Goal: Task Accomplishment & Management: Manage account settings

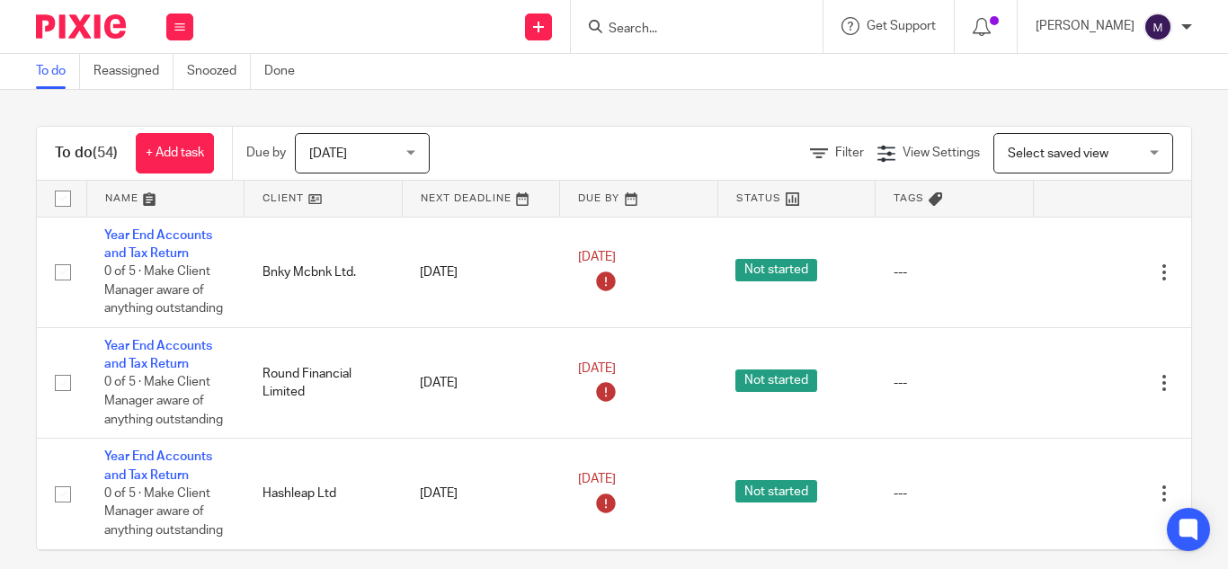
click at [662, 32] on input "Search" at bounding box center [688, 30] width 162 height 16
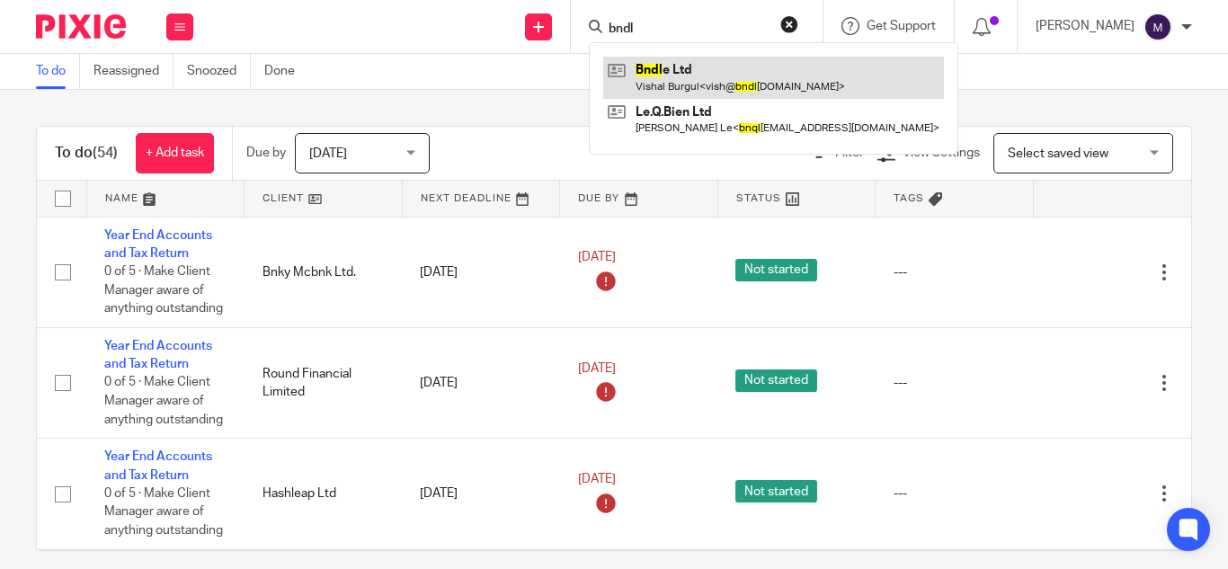
type input "bndl"
click at [713, 80] on link at bounding box center [773, 77] width 341 height 41
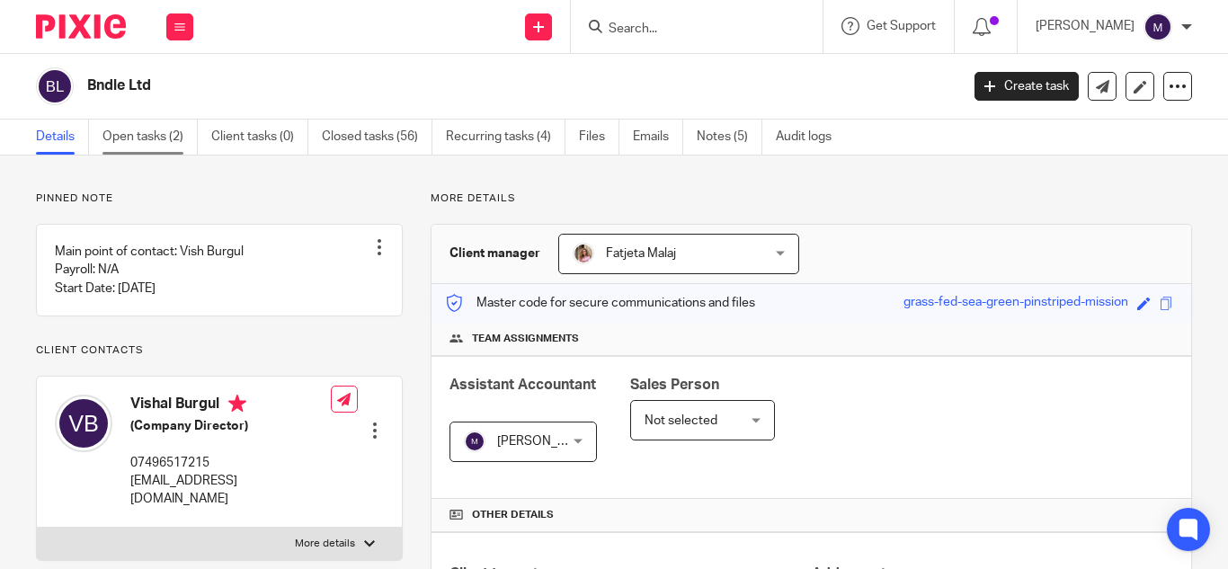
click at [146, 132] on link "Open tasks (2)" at bounding box center [149, 137] width 95 height 35
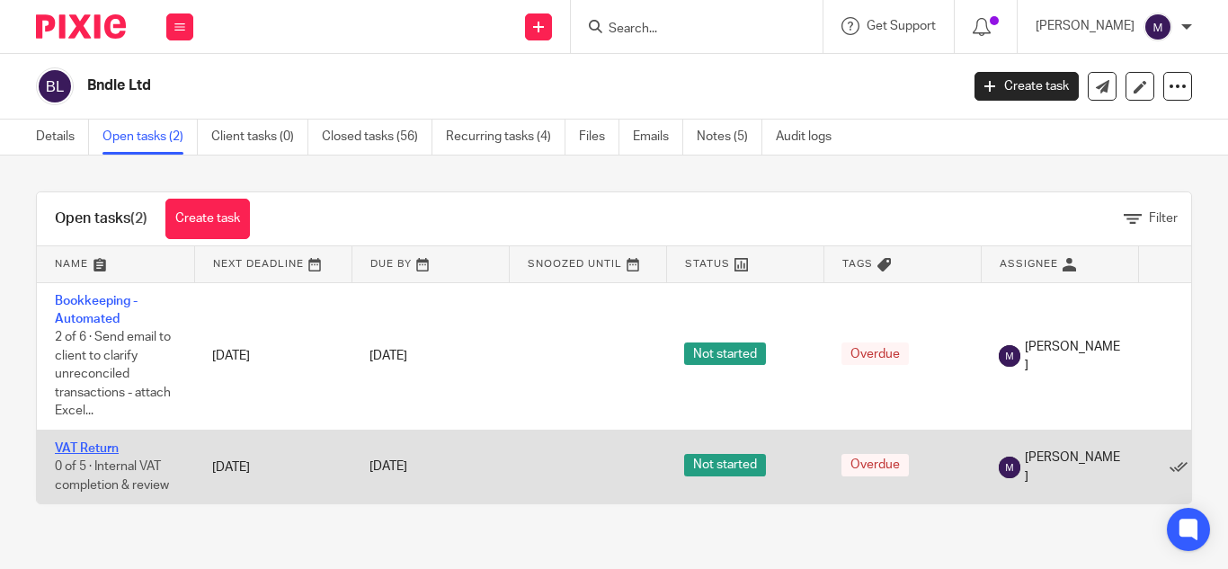
click at [96, 446] on link "VAT Return" at bounding box center [87, 448] width 64 height 13
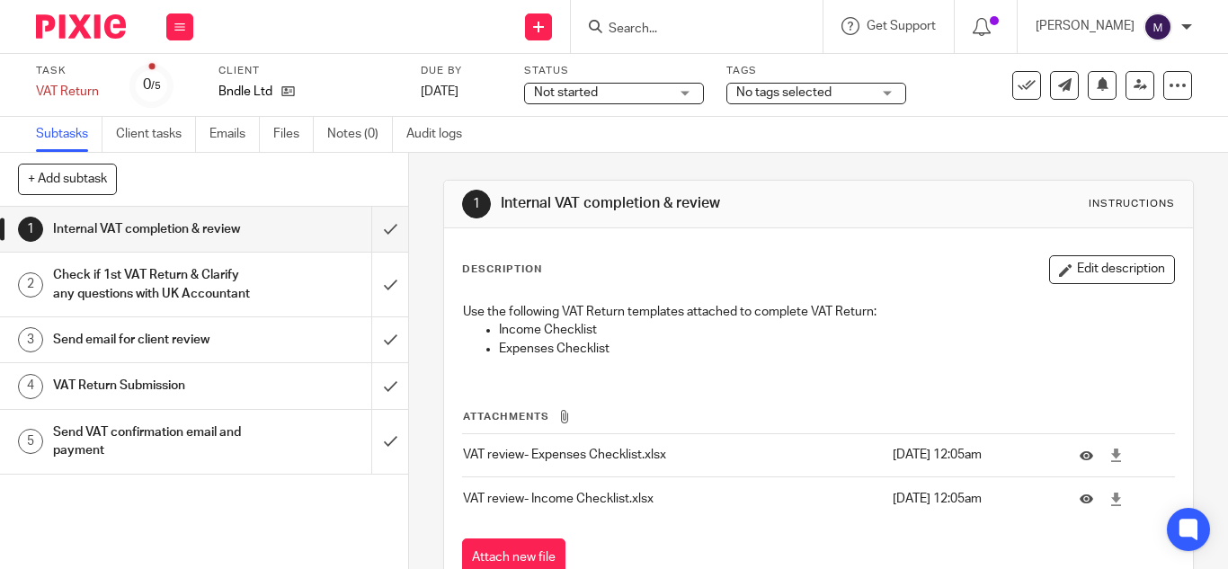
click at [172, 353] on h1 "Send email for client review" at bounding box center [153, 339] width 200 height 27
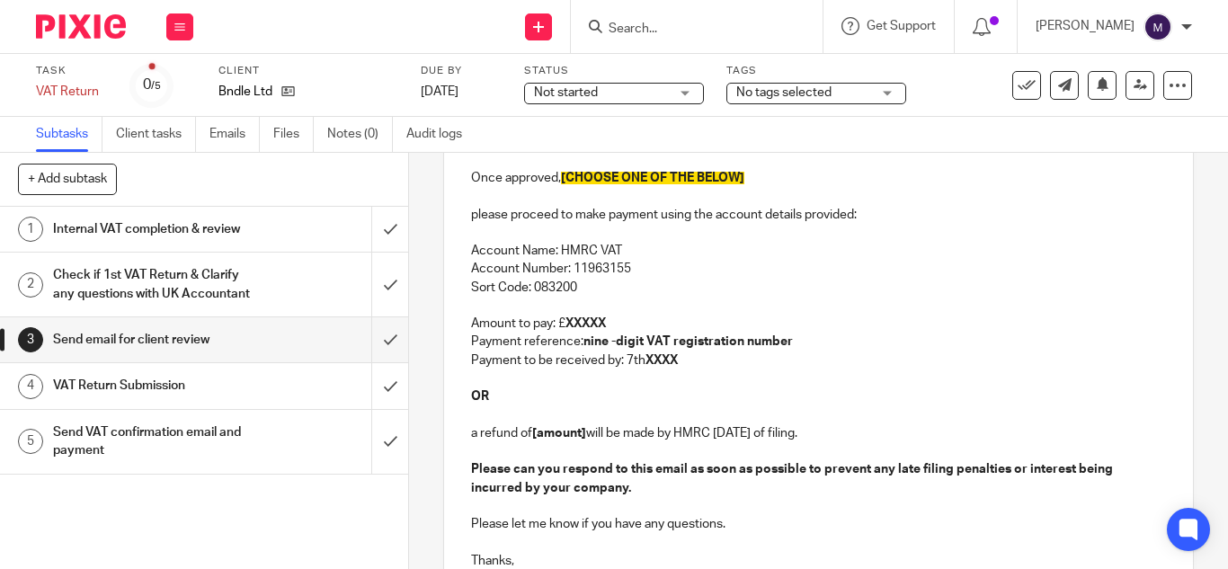
scroll to position [449, 0]
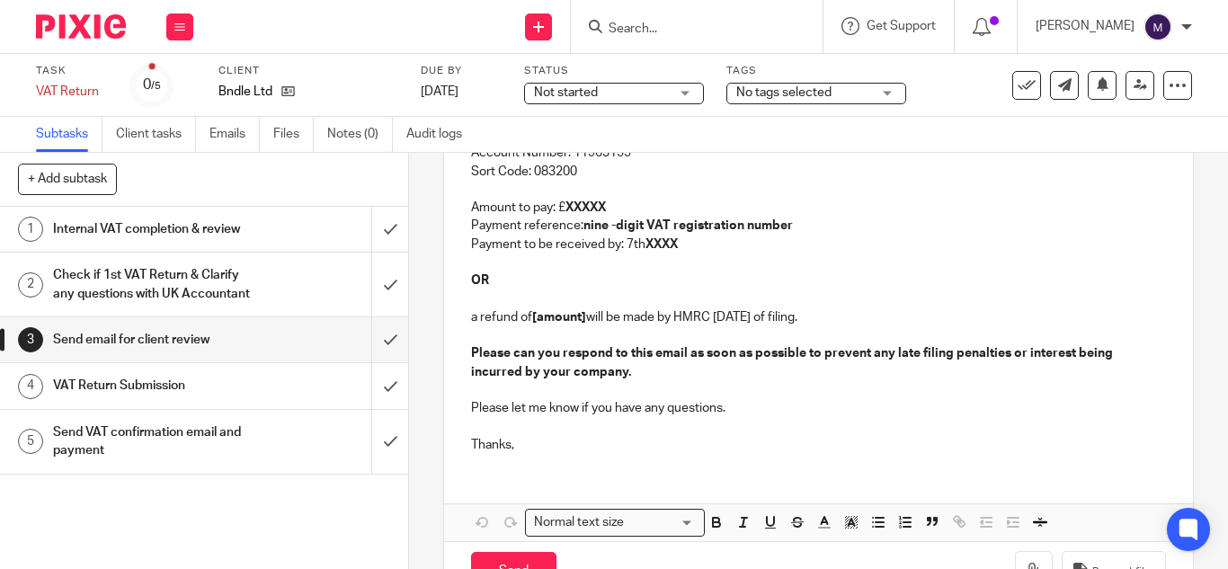
click at [506, 280] on p "OR" at bounding box center [818, 280] width 695 height 18
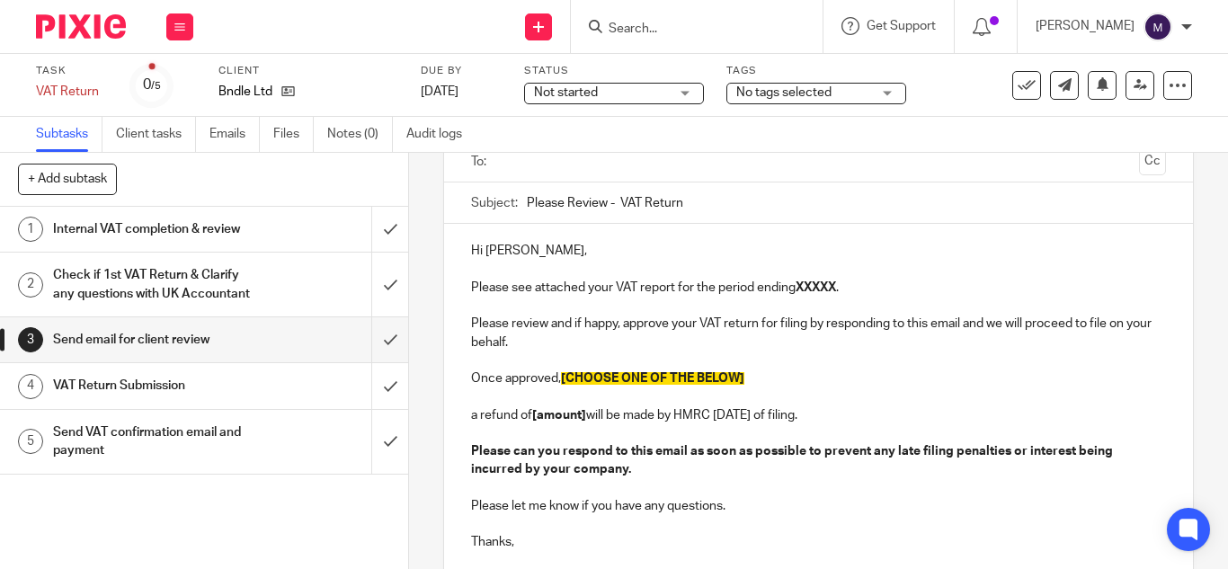
scroll to position [0, 0]
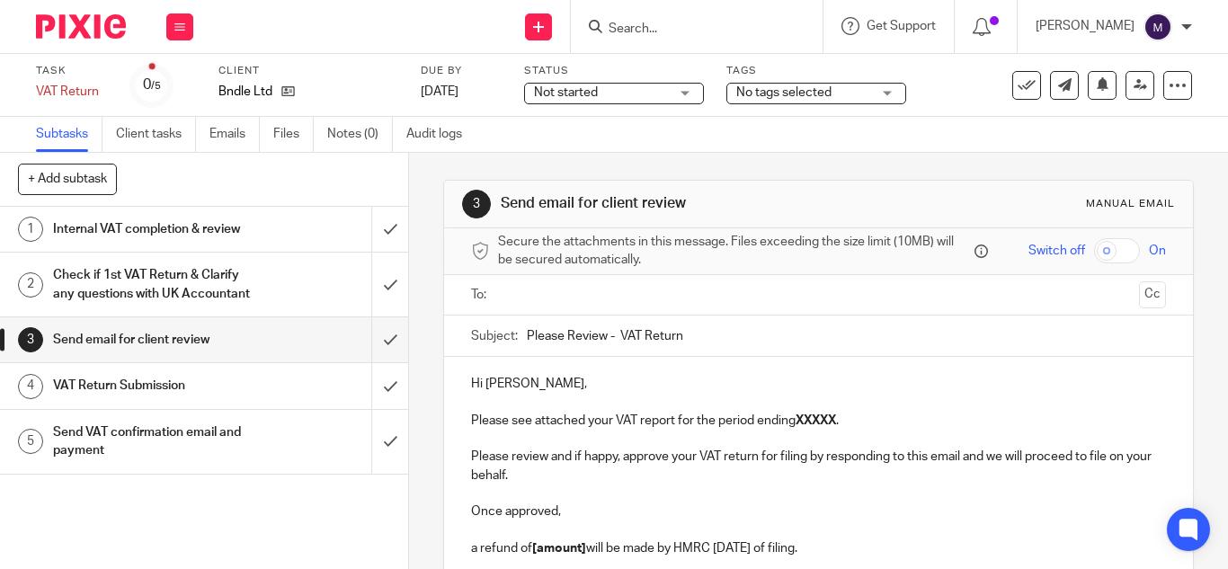
click at [471, 550] on p "a refund of [amount] will be made by HMRC within 6 weeks of filing. Please can …" at bounding box center [818, 575] width 695 height 73
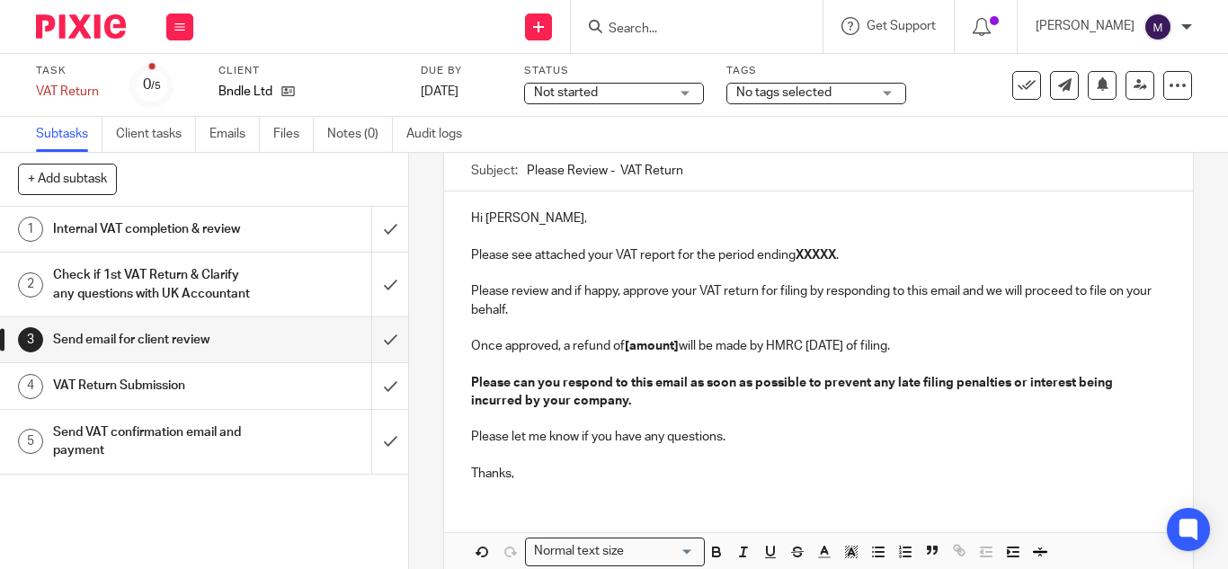
scroll to position [180, 0]
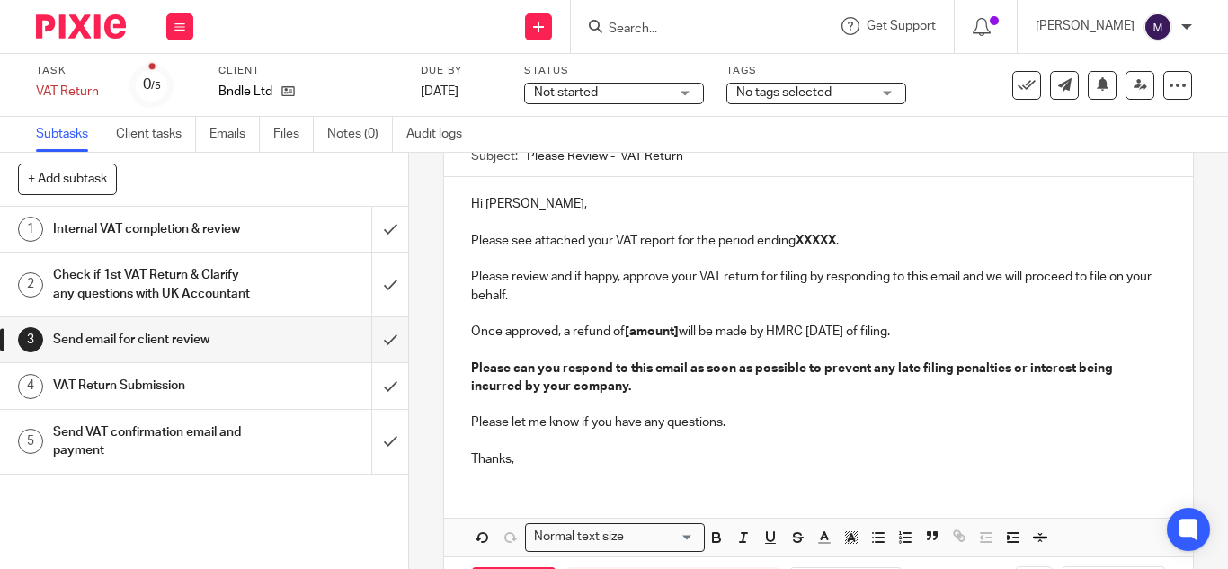
click at [674, 329] on strong "[amount]" at bounding box center [652, 331] width 54 height 13
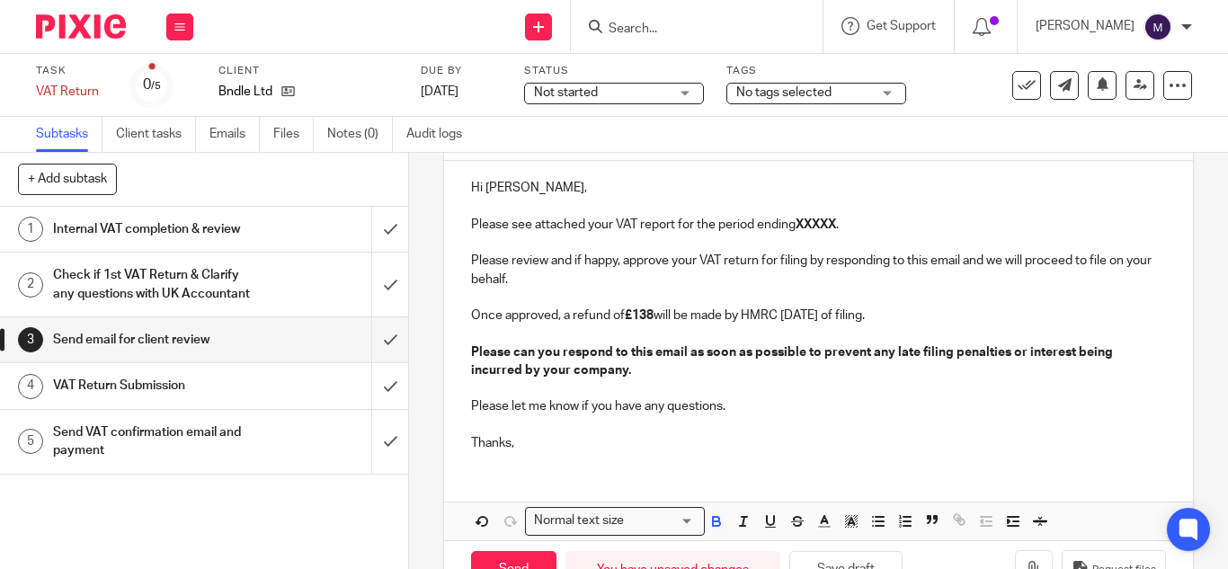
scroll to position [164, 0]
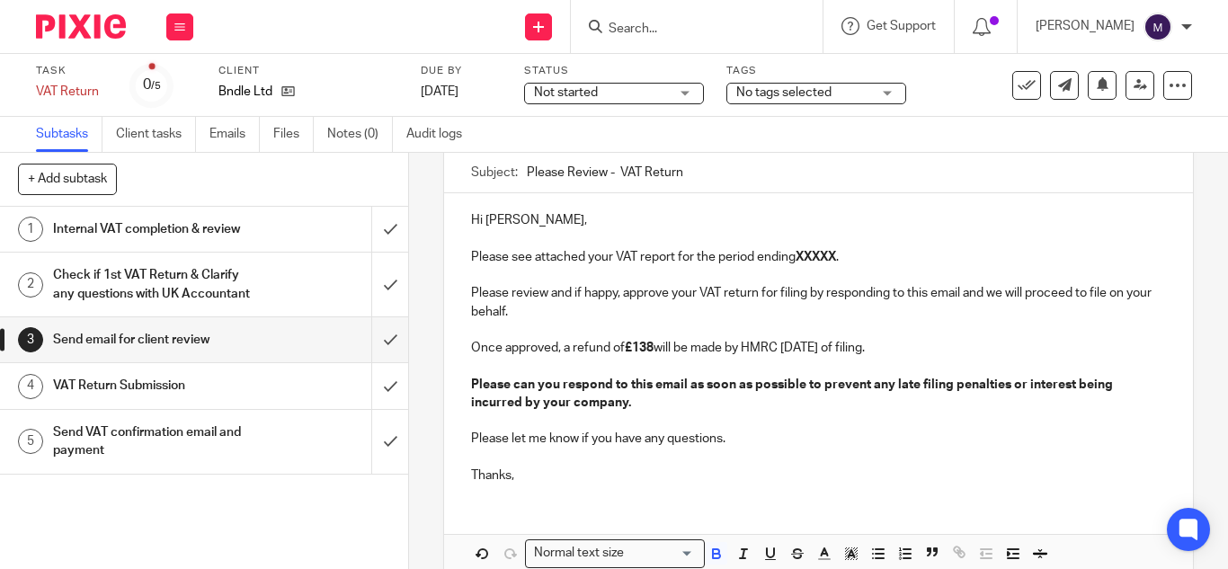
click at [541, 217] on p "Hi Vishal," at bounding box center [818, 220] width 695 height 18
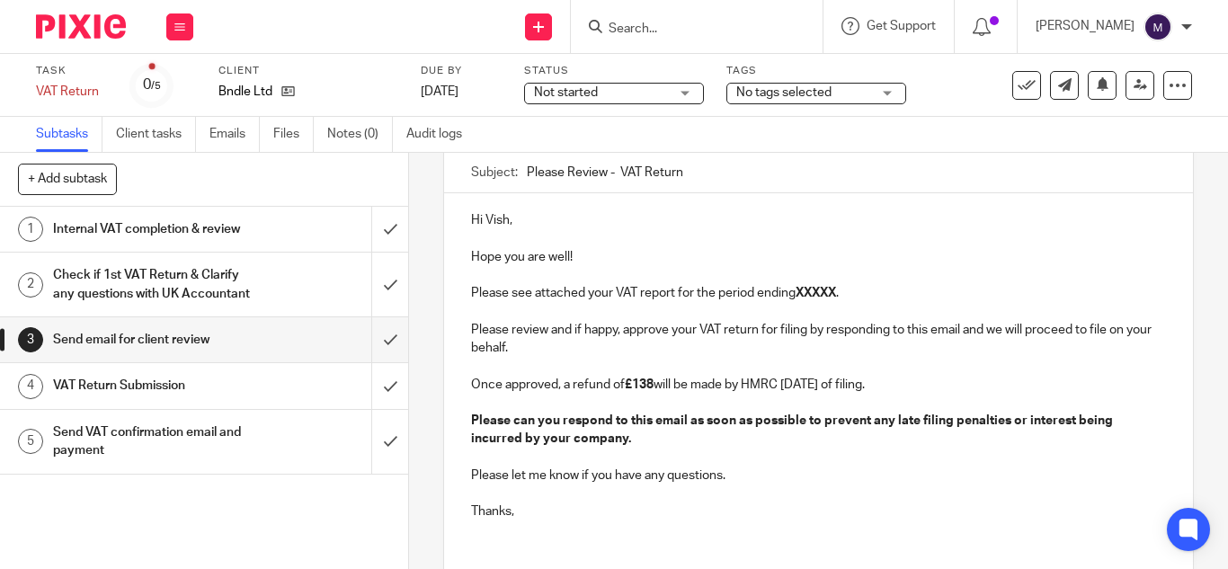
click at [858, 288] on p "Please see attached your VAT report for the period ending XXXXX ." at bounding box center [818, 302] width 695 height 37
click at [662, 378] on p "Once approved, a refund of £138 will be made by HMRC within 6 weeks of filing. …" at bounding box center [818, 412] width 695 height 73
click at [704, 173] on input "Please Review - VAT Return" at bounding box center [846, 172] width 639 height 40
paste input "01 May 2025 - 31 Jul 2025"
type input "Please Review - VAT Return 01 May 2025 - 31 Jul 2025"
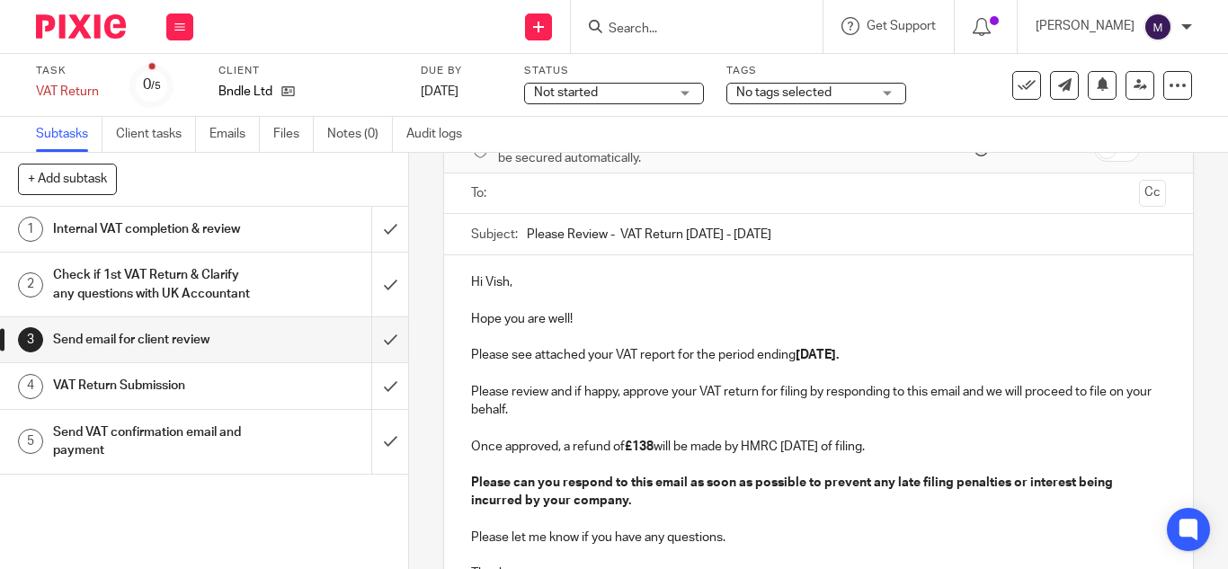
scroll to position [102, 0]
click at [555, 178] on ul at bounding box center [819, 193] width 639 height 30
click at [559, 191] on input "text" at bounding box center [817, 192] width 627 height 21
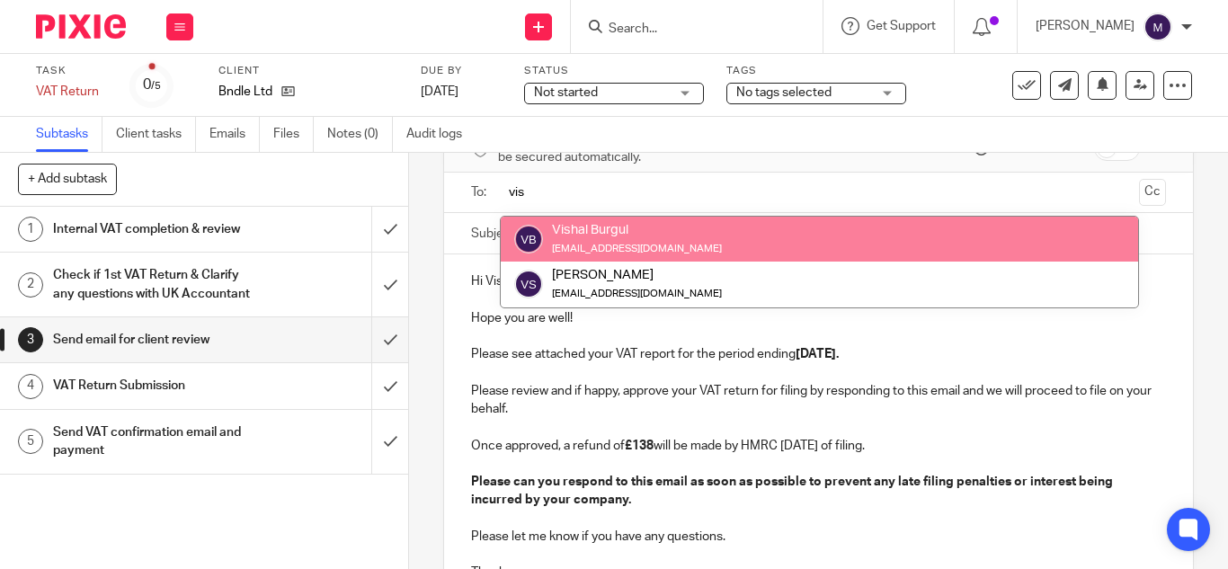
type input "vis"
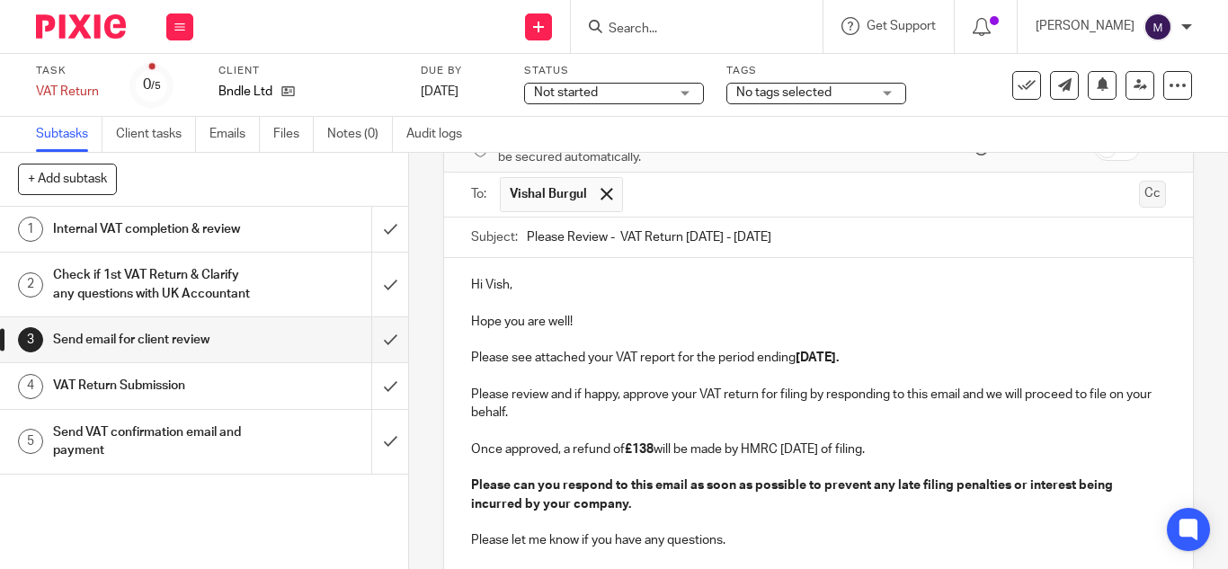
click at [1139, 204] on button "Cc" at bounding box center [1152, 194] width 27 height 27
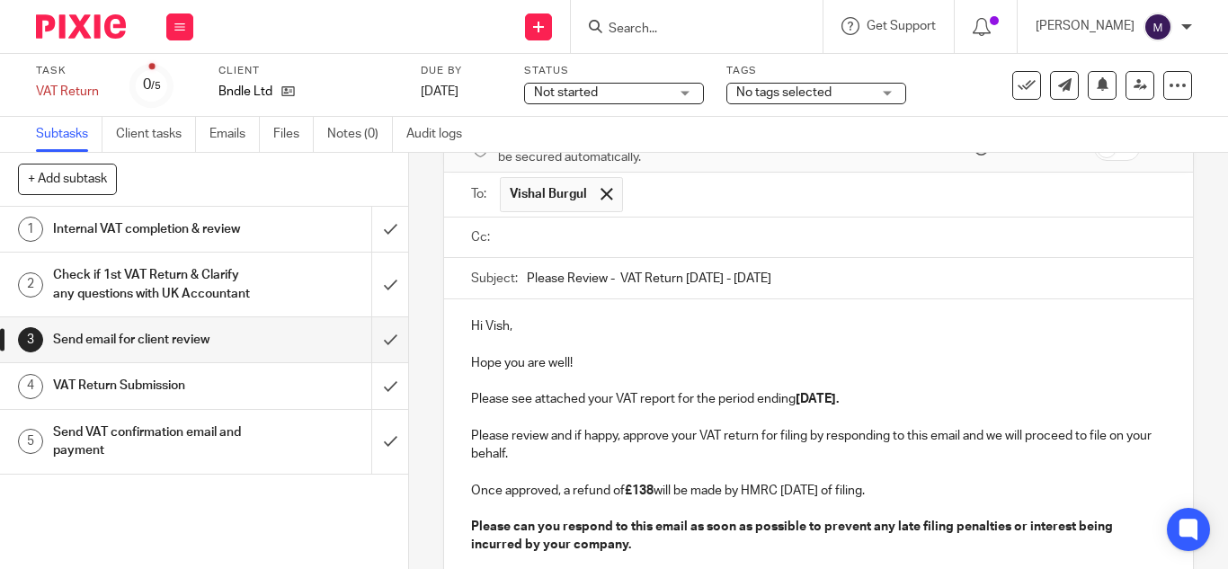
paste input "fatjeta@riseaccounting.co.uk"
type input "fatjeta@riseaccounting.co.uk"
click at [816, 311] on div "Hi Vish, Hope you are well! Please see attached your VAT report for the period …" at bounding box center [818, 470] width 749 height 342
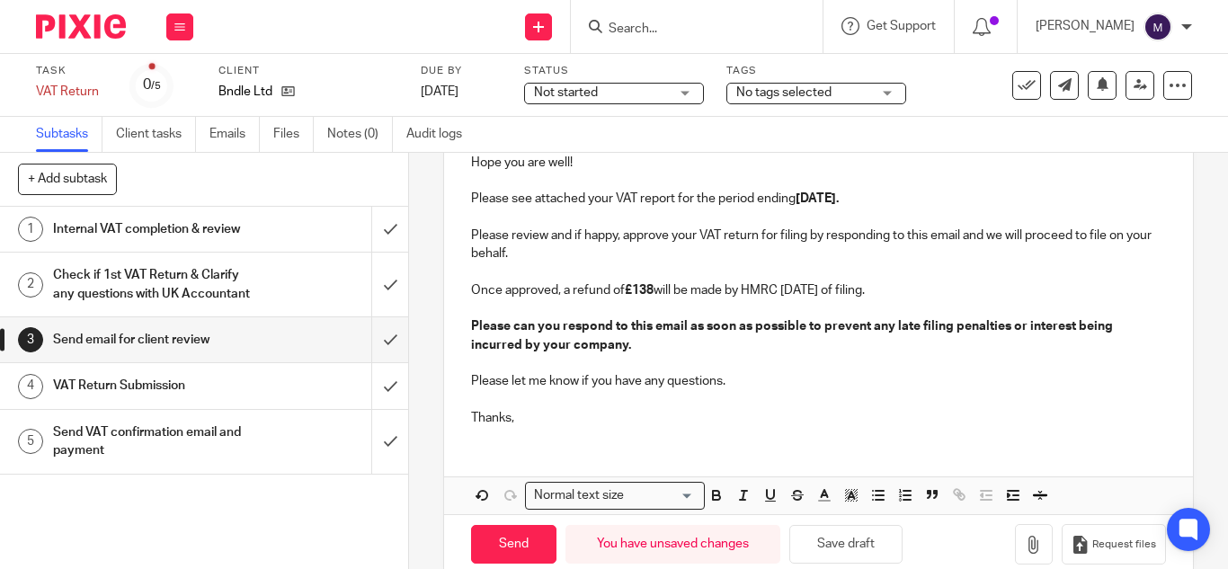
scroll to position [339, 0]
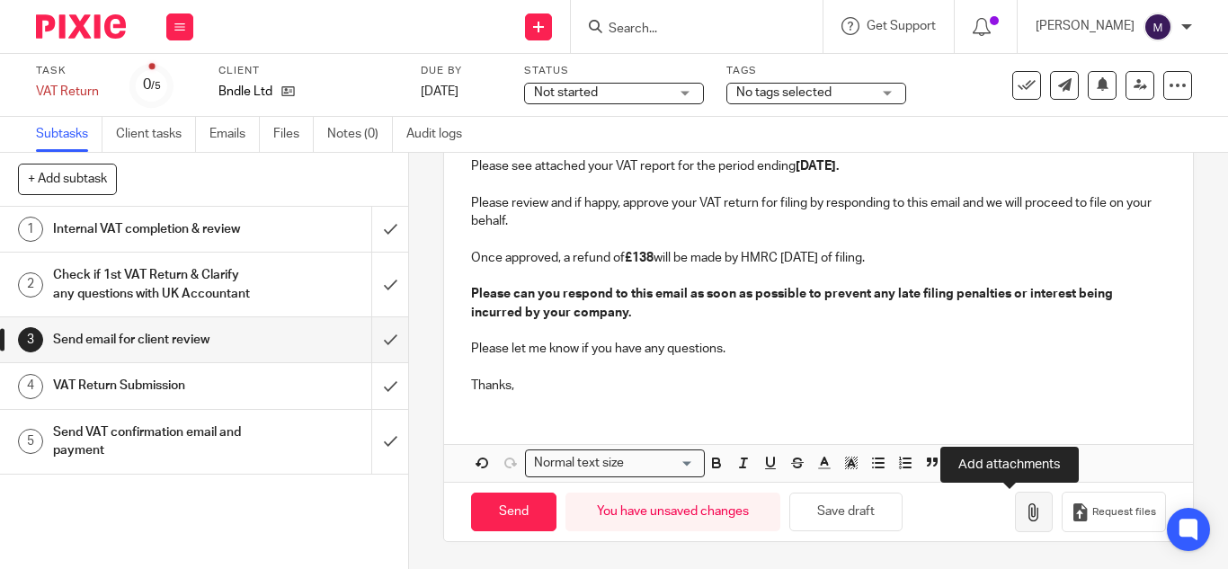
click at [1025, 519] on icon "button" at bounding box center [1034, 512] width 18 height 18
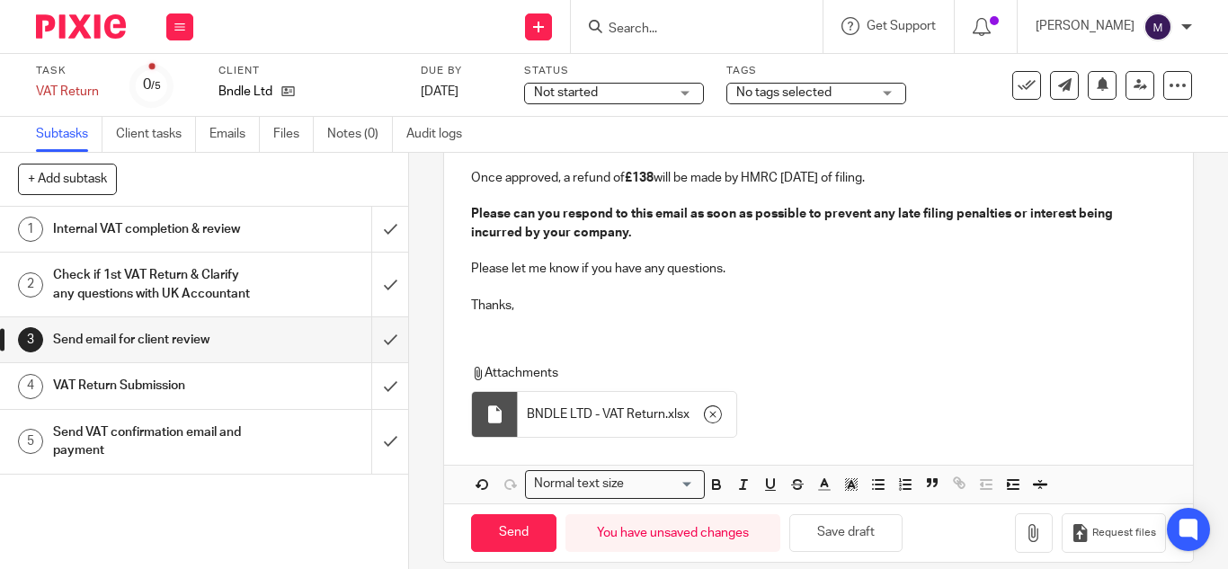
scroll to position [440, 0]
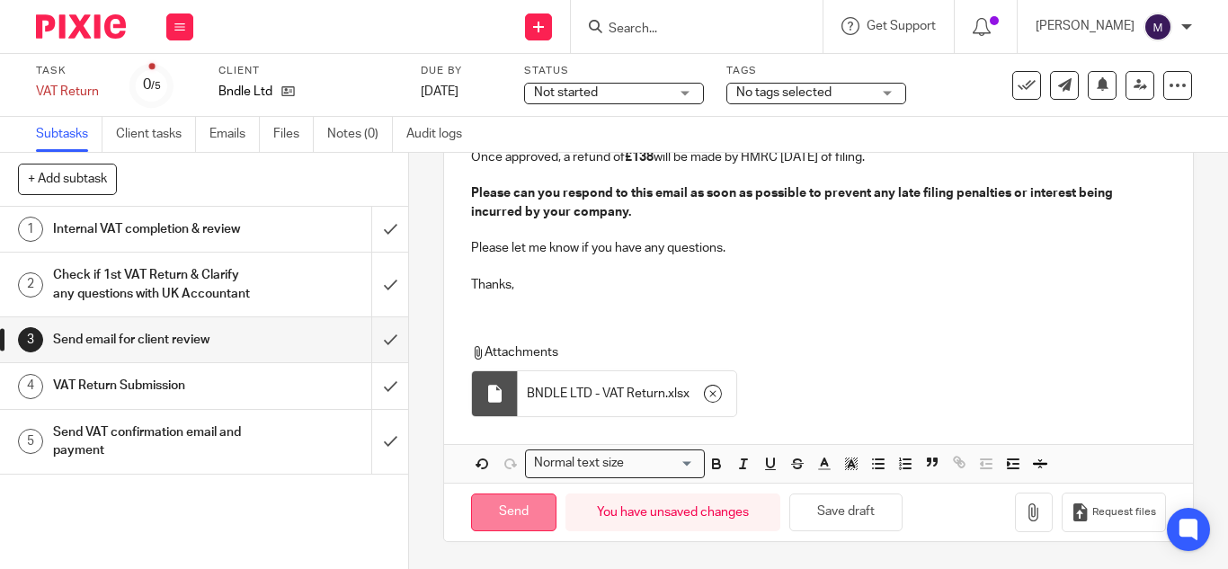
click at [499, 511] on input "Send" at bounding box center [513, 513] width 85 height 39
type input "Sent"
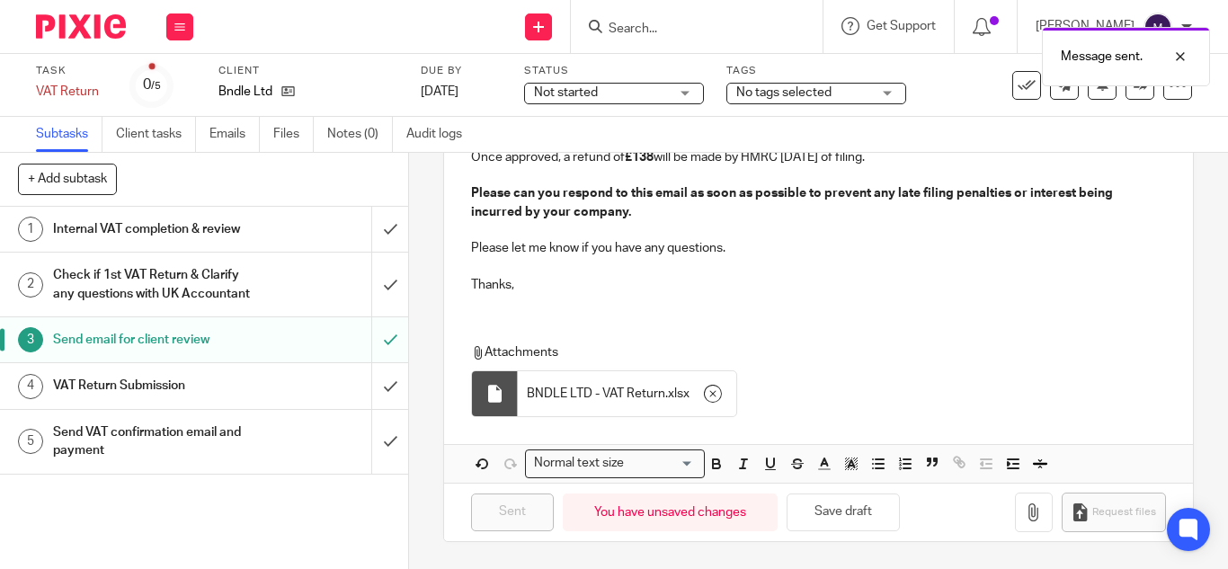
scroll to position [170, 0]
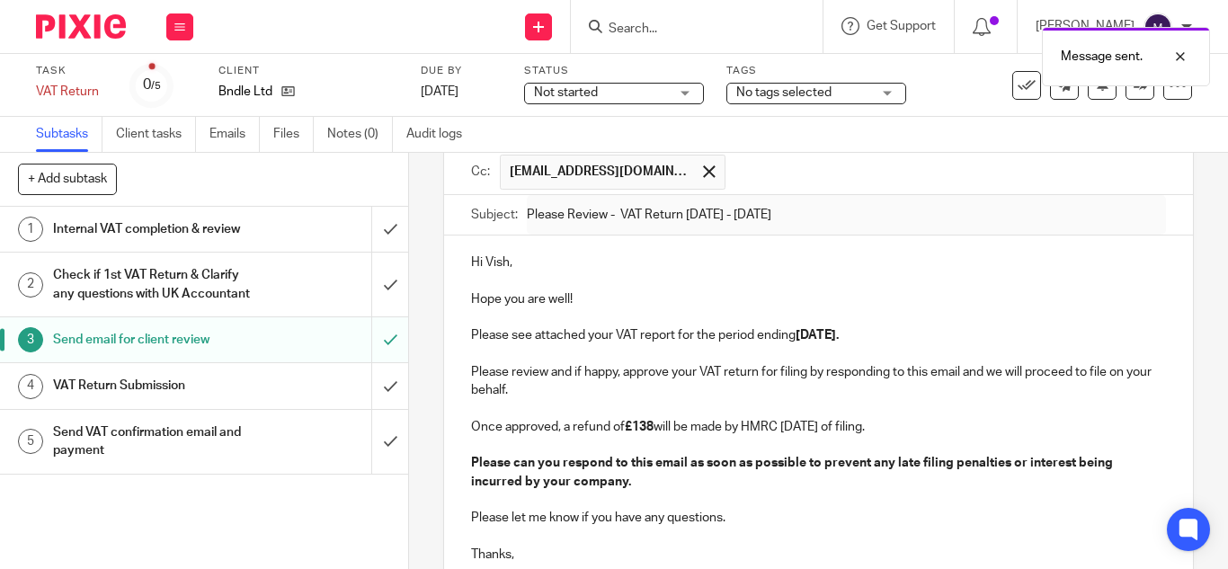
click at [674, 20] on div "Message sent." at bounding box center [912, 52] width 596 height 68
click at [653, 26] on div "Message sent." at bounding box center [912, 52] width 596 height 68
click at [662, 20] on div "Message sent." at bounding box center [912, 52] width 596 height 68
click at [675, 17] on form at bounding box center [702, 26] width 191 height 22
click at [673, 29] on div "Message sent." at bounding box center [912, 52] width 596 height 68
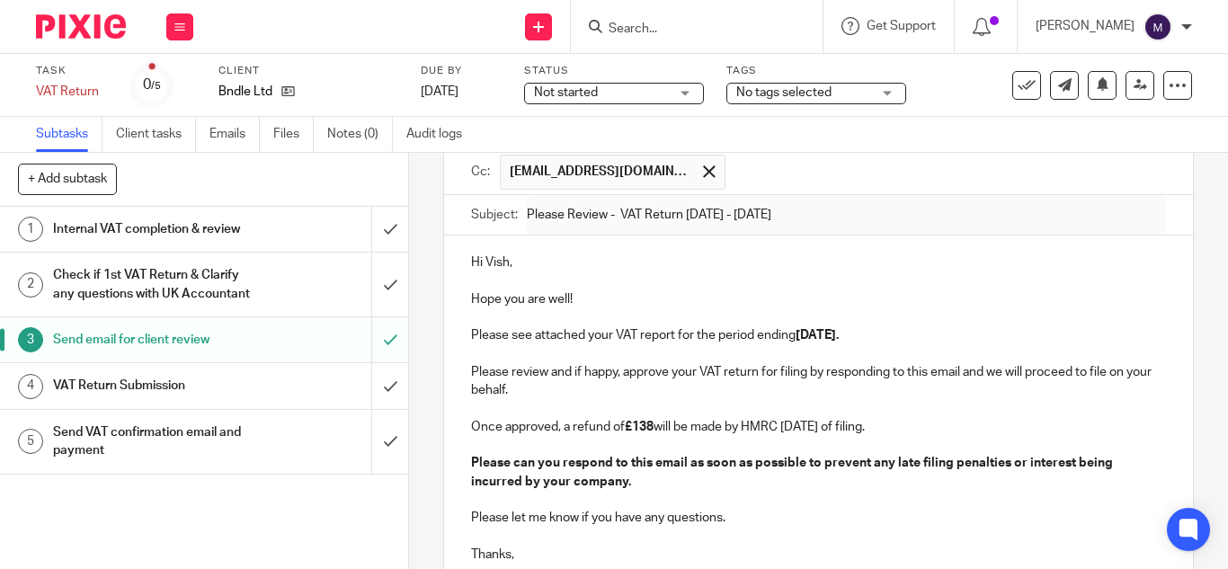
click at [689, 27] on input "Search" at bounding box center [688, 30] width 162 height 16
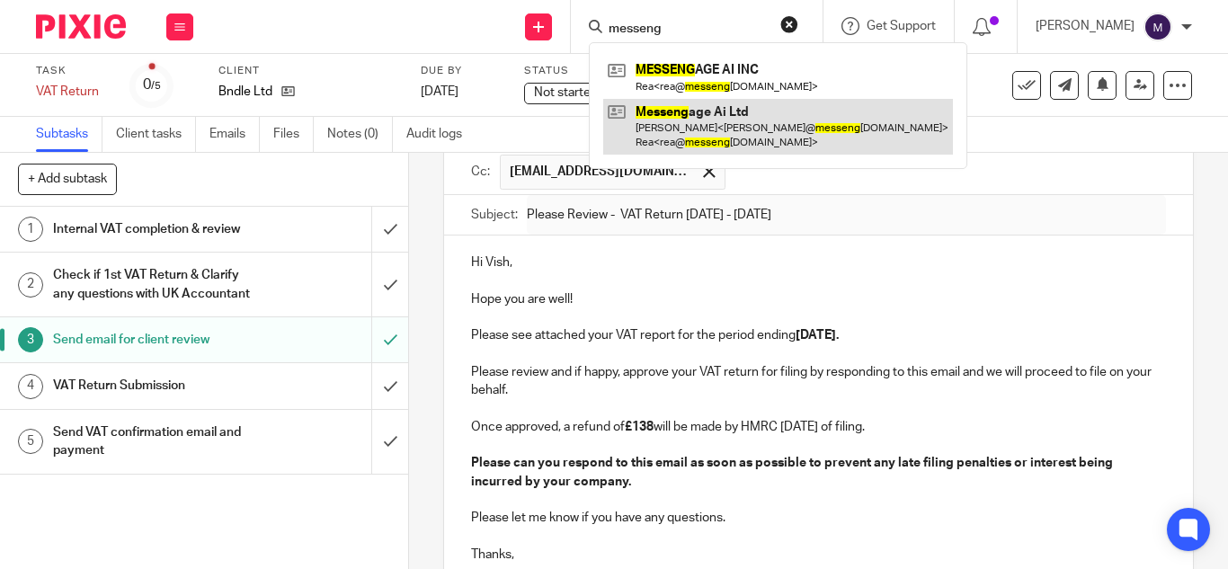
type input "messeng"
click at [691, 106] on link at bounding box center [778, 127] width 350 height 56
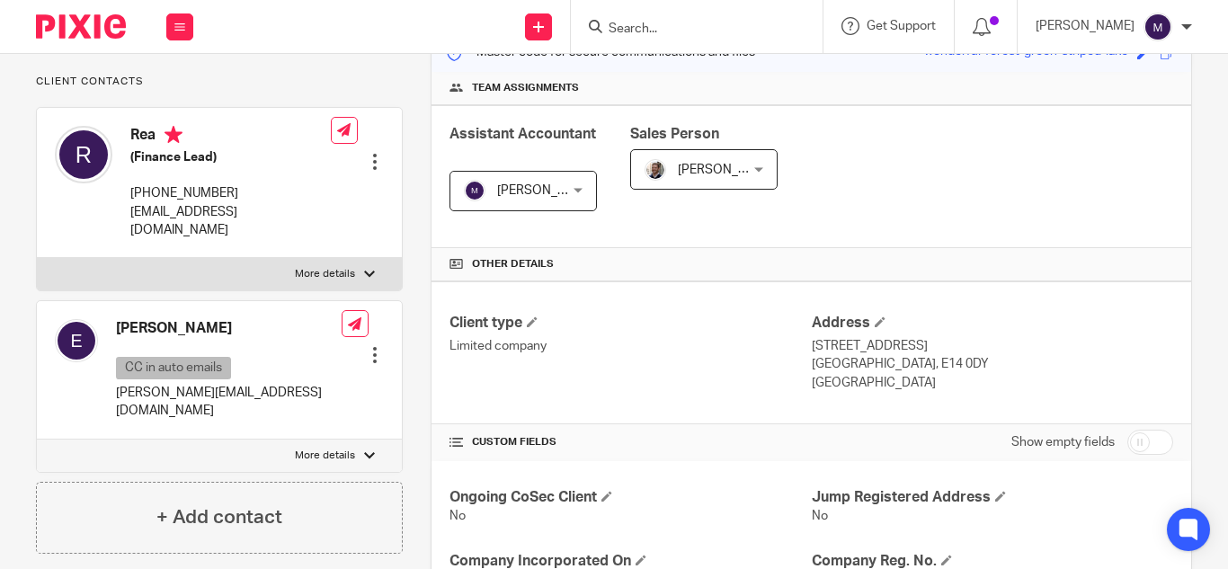
scroll to position [270, 0]
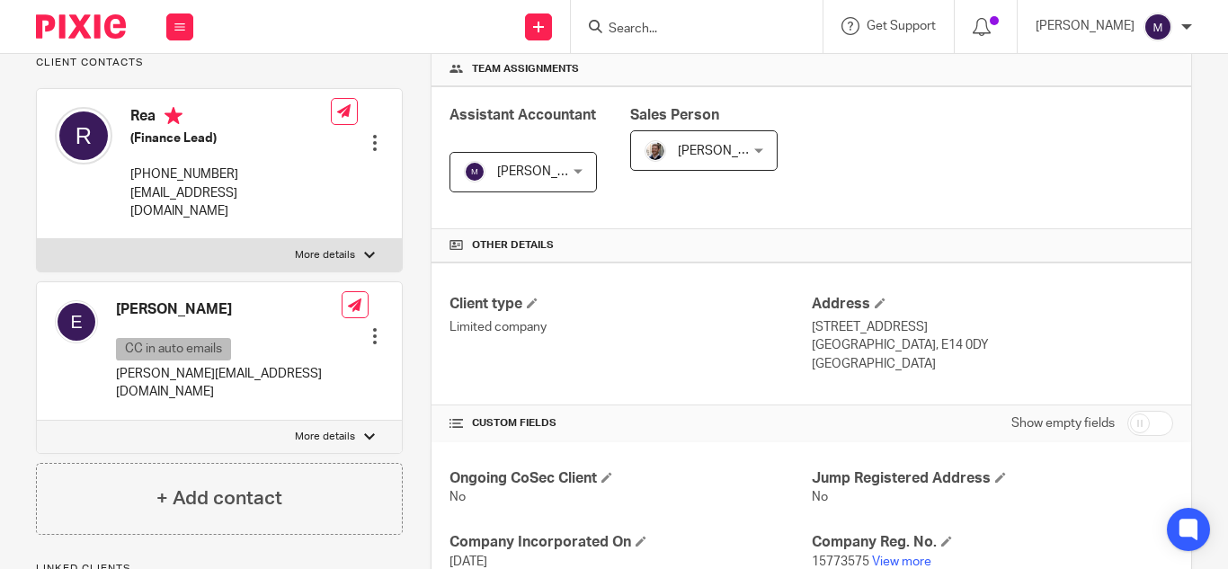
click at [373, 134] on div at bounding box center [375, 143] width 18 height 18
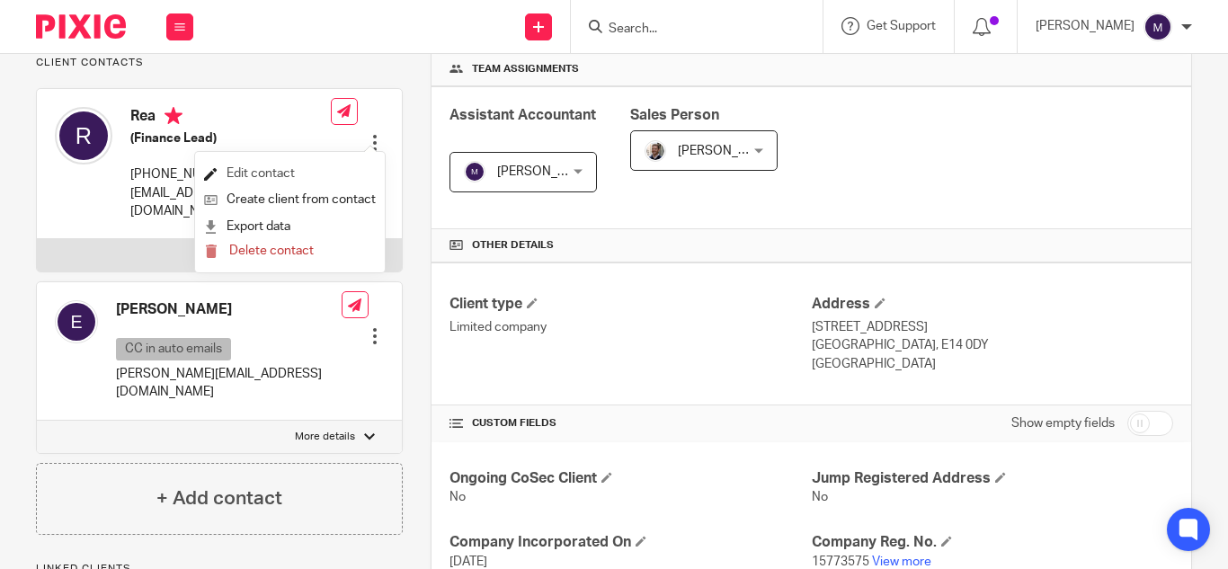
click at [278, 169] on link "Edit contact" at bounding box center [290, 174] width 172 height 26
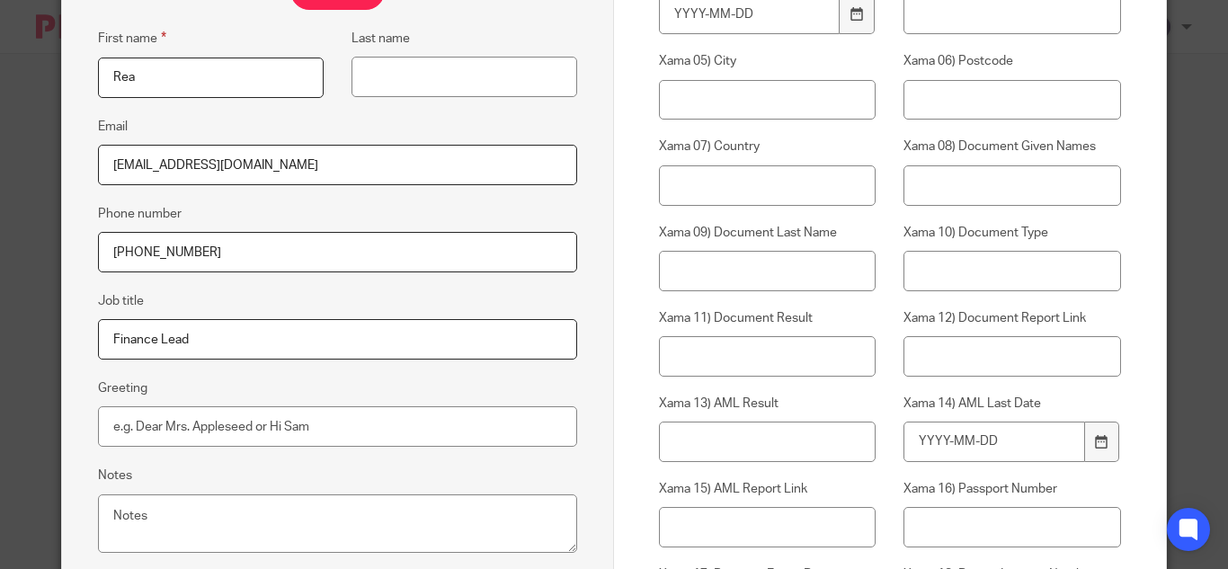
scroll to position [360, 0]
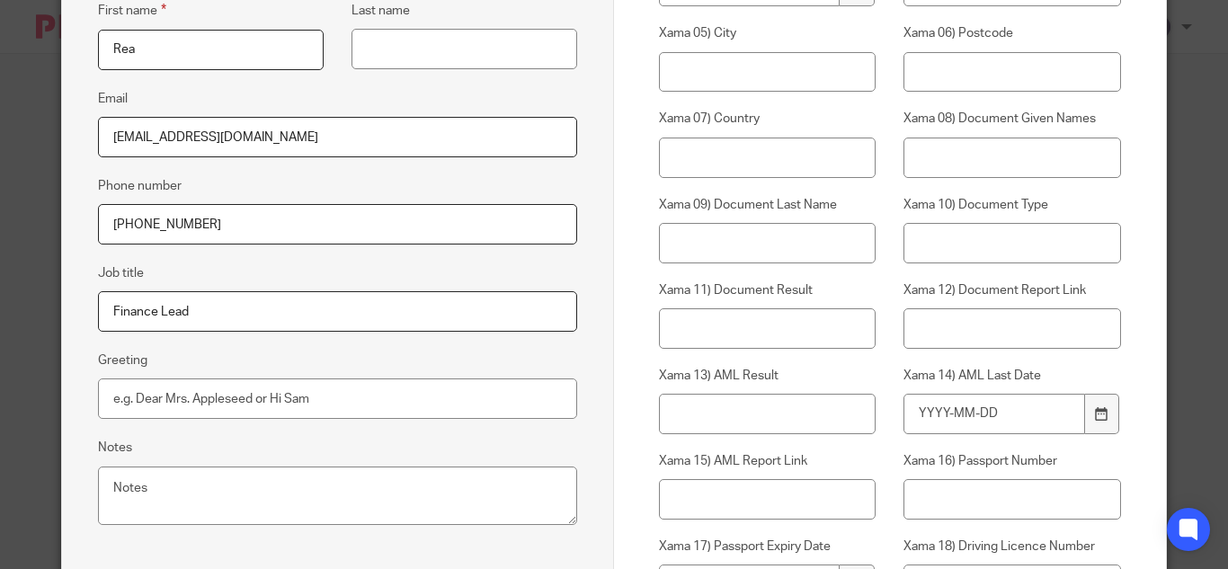
drag, startPoint x: 261, startPoint y: 134, endPoint x: 86, endPoint y: 115, distance: 175.4
click at [98, 114] on fieldset "Email rea@messengage.com" at bounding box center [337, 122] width 479 height 69
paste input "[EMAIL_ADDRESS]"
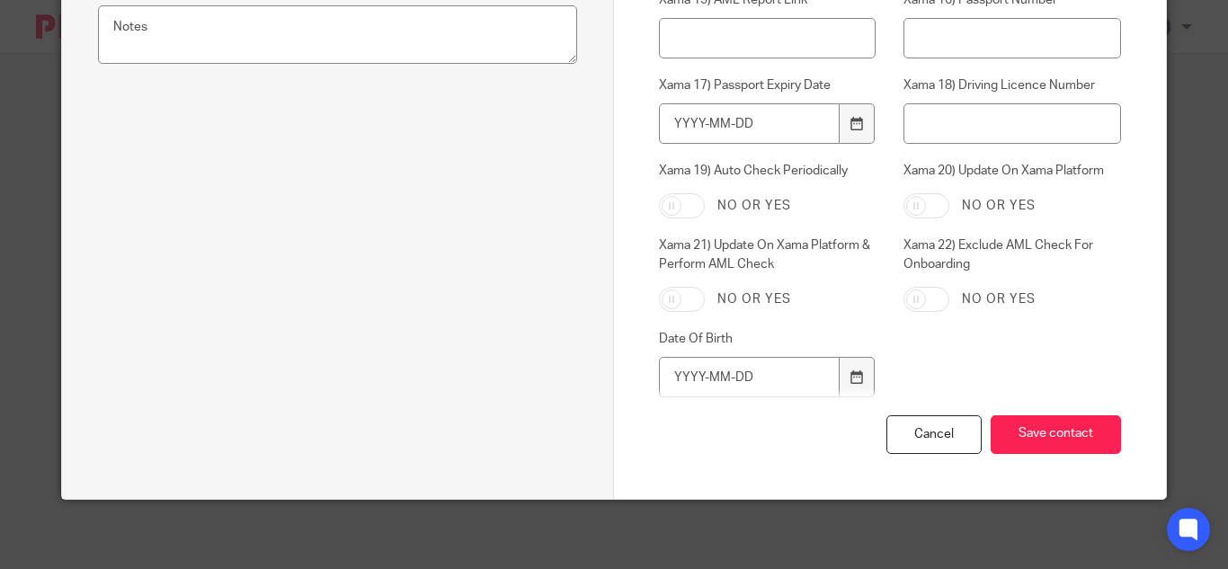
scroll to position [823, 0]
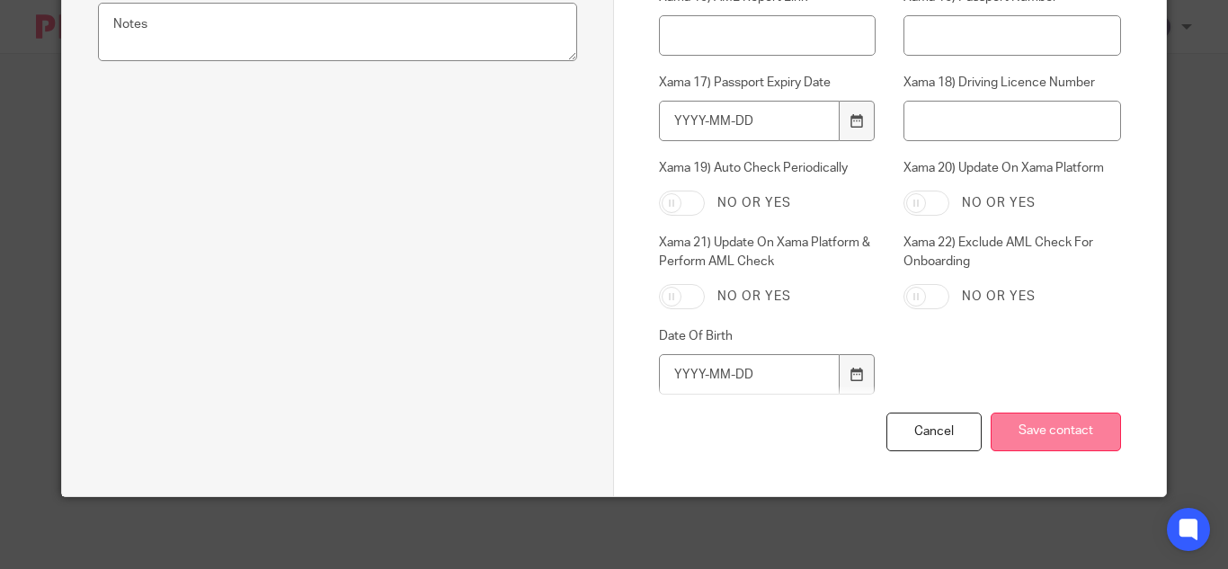
type input "[EMAIL_ADDRESS]"
click at [1054, 426] on input "Save contact" at bounding box center [1056, 432] width 130 height 39
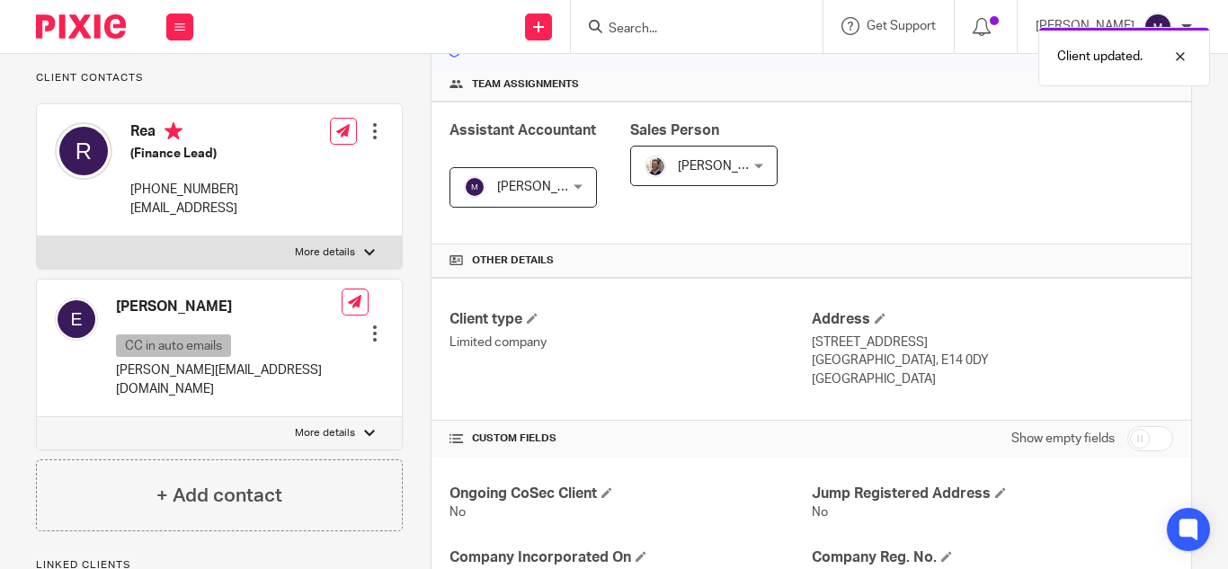
scroll to position [270, 0]
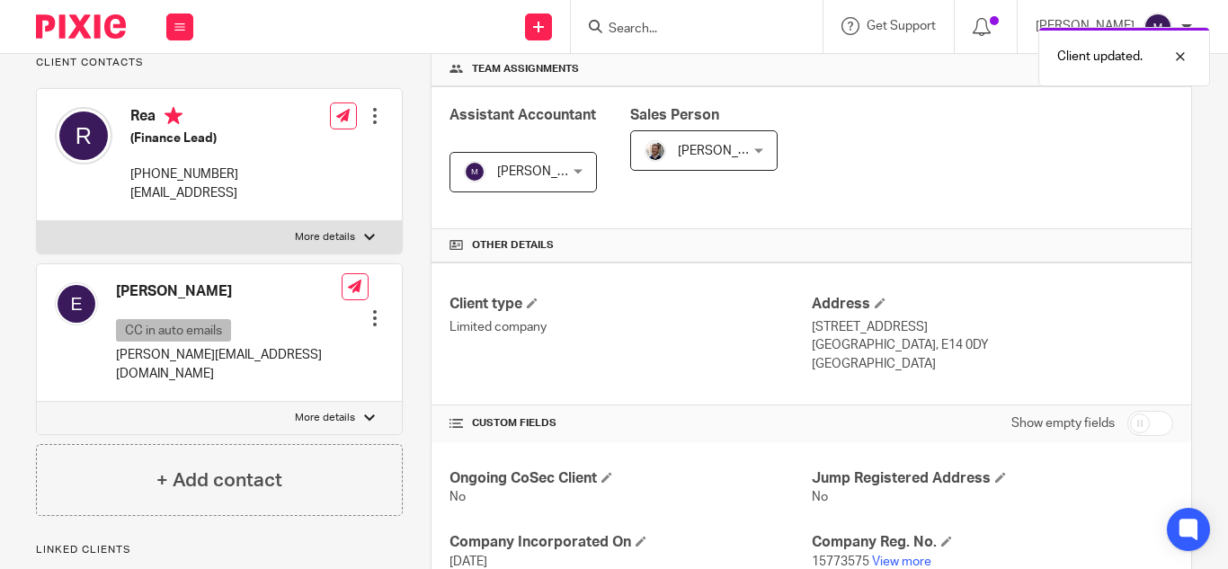
click at [374, 313] on div at bounding box center [375, 318] width 18 height 18
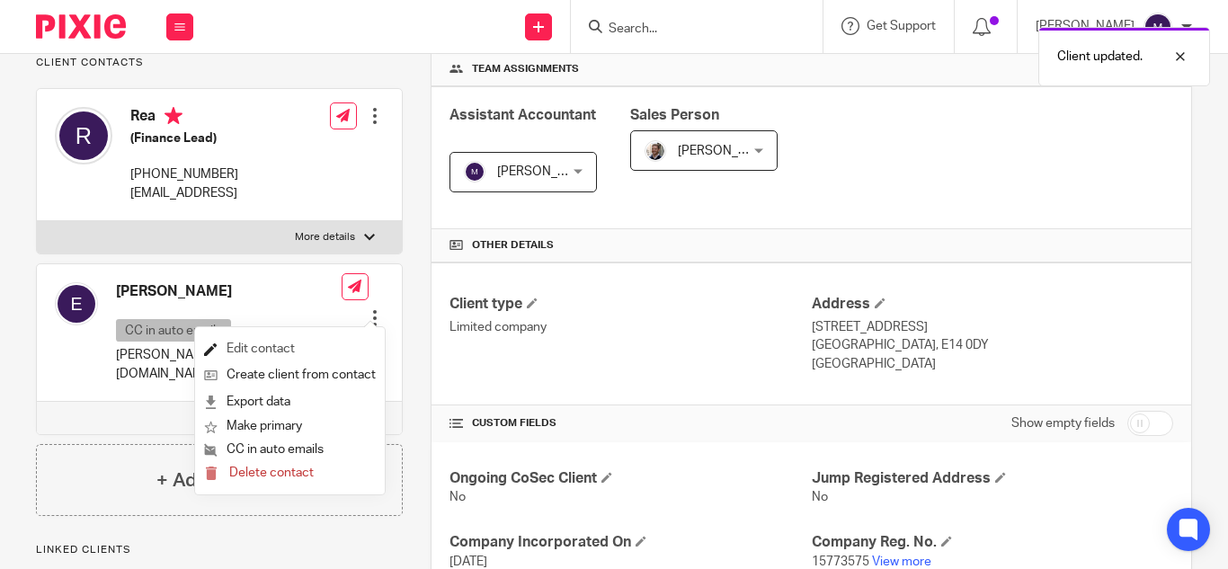
click at [288, 348] on link "Edit contact" at bounding box center [290, 349] width 172 height 26
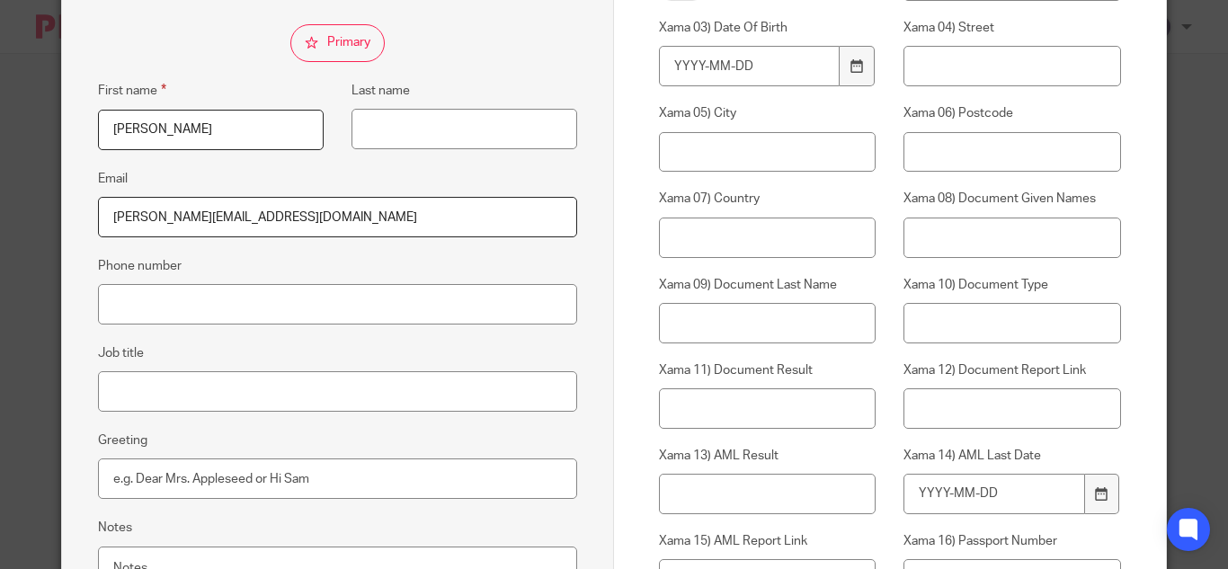
scroll to position [360, 0]
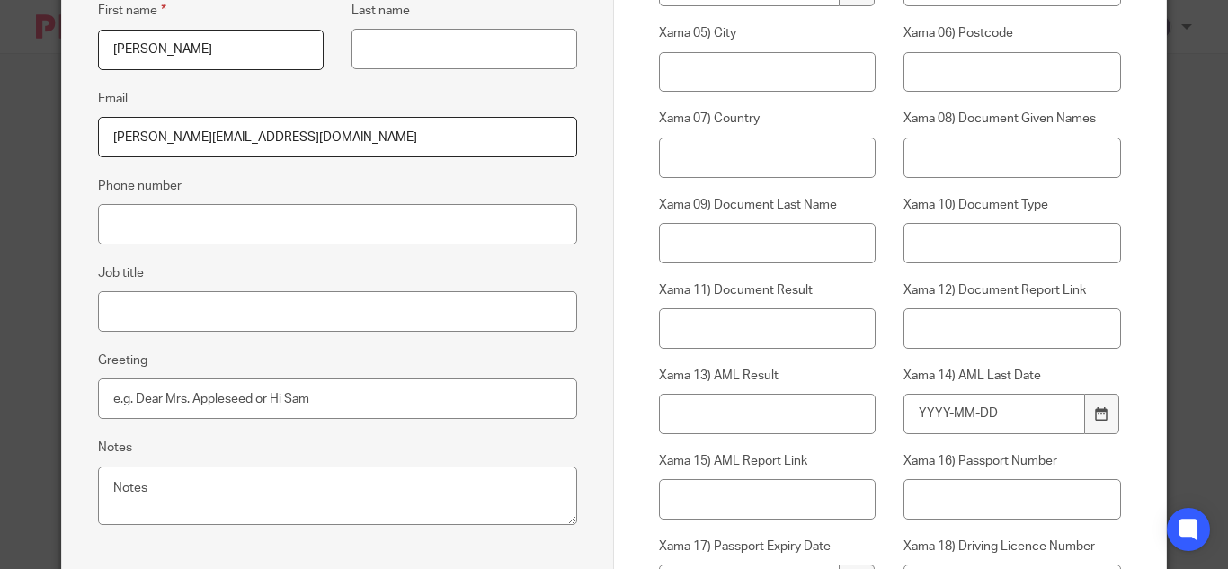
drag, startPoint x: 281, startPoint y: 143, endPoint x: 82, endPoint y: 117, distance: 201.3
click at [85, 117] on div "Edit contact First name [PERSON_NAME] Last name Email [PERSON_NAME][EMAIL_ADDRE…" at bounding box center [338, 336] width 552 height 1247
paste input "[EMAIL_ADDRESS]"
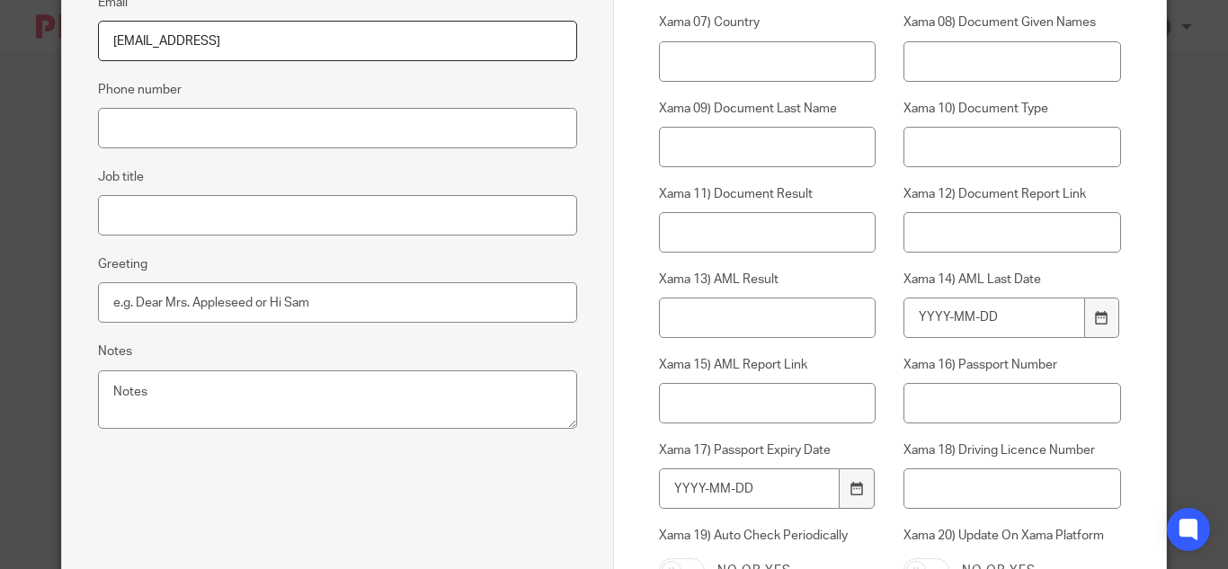
scroll to position [823, 0]
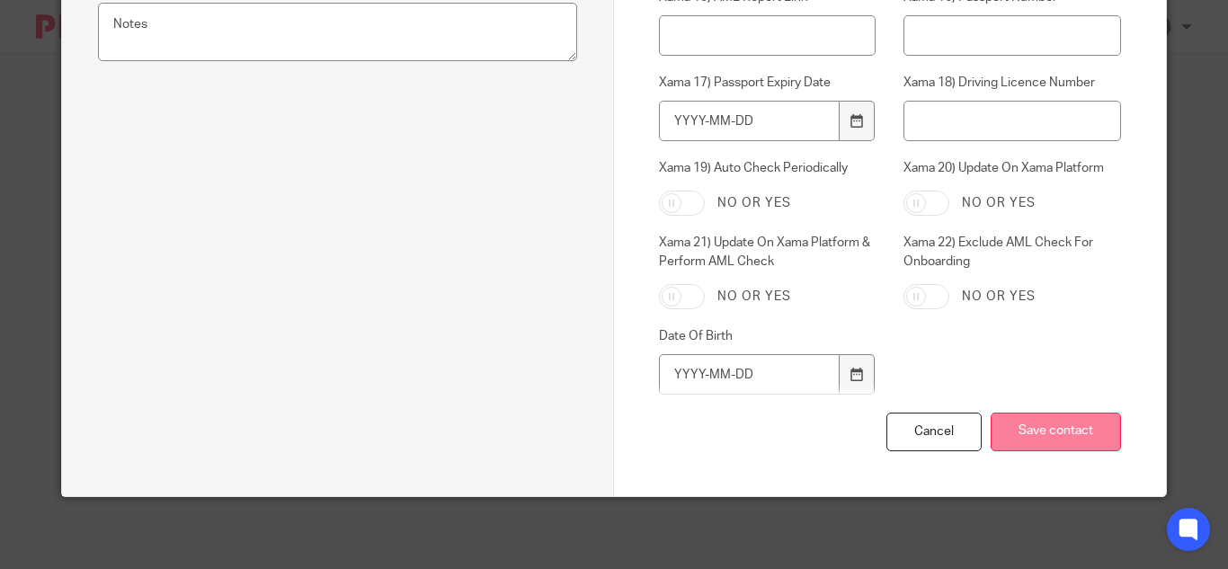
type input "[EMAIL_ADDRESS]"
click at [1011, 436] on input "Save contact" at bounding box center [1056, 432] width 130 height 39
